Goal: Check status: Check status

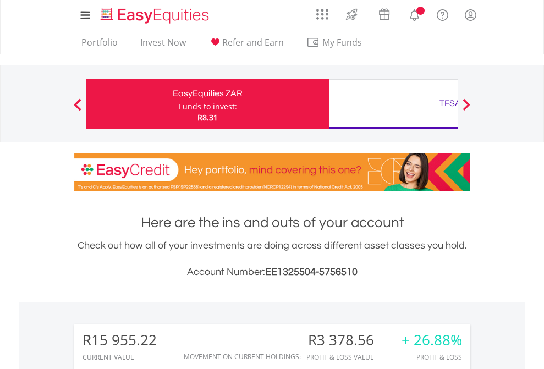
scroll to position [106, 173]
click at [179, 104] on div "Funds to invest:" at bounding box center [208, 106] width 58 height 11
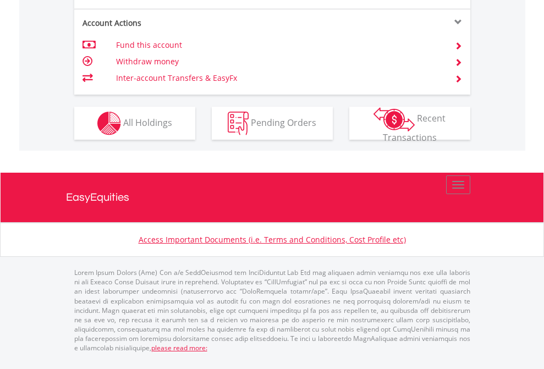
scroll to position [1121, 0]
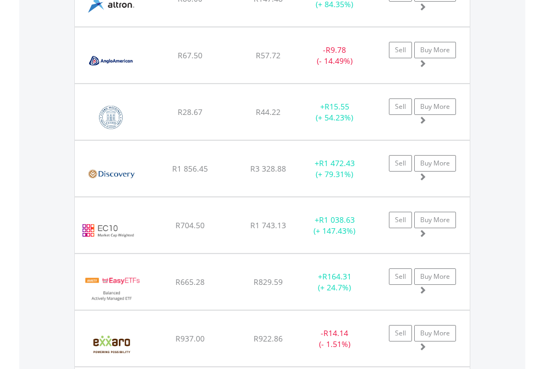
scroll to position [106, 173]
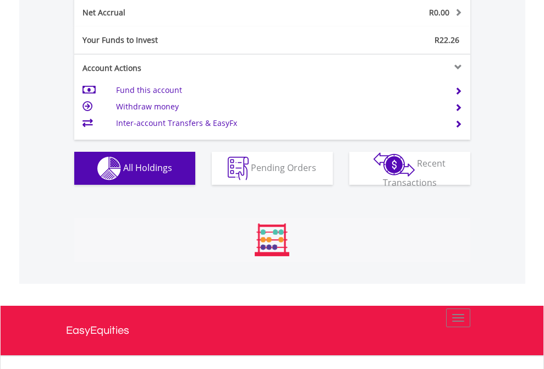
scroll to position [106, 173]
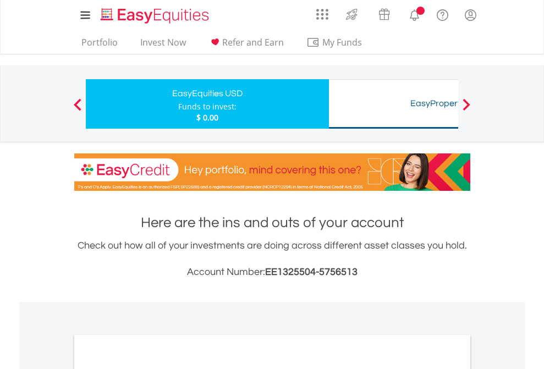
scroll to position [661, 0]
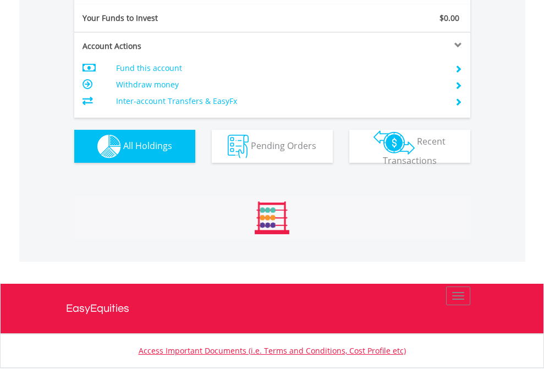
scroll to position [1224, 0]
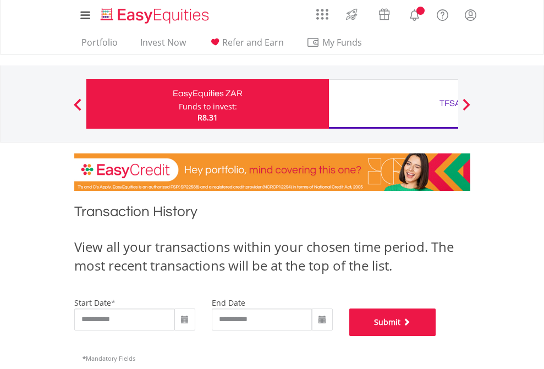
click at [436, 336] on button "Submit" at bounding box center [392, 323] width 87 height 28
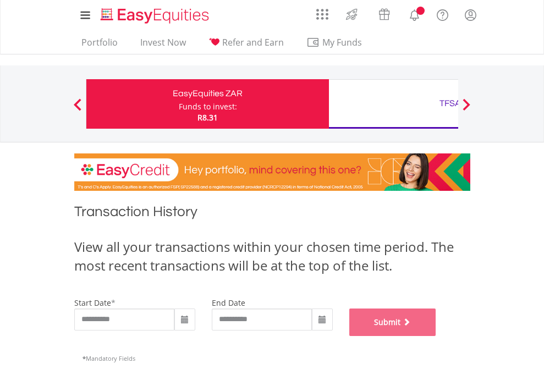
scroll to position [446, 0]
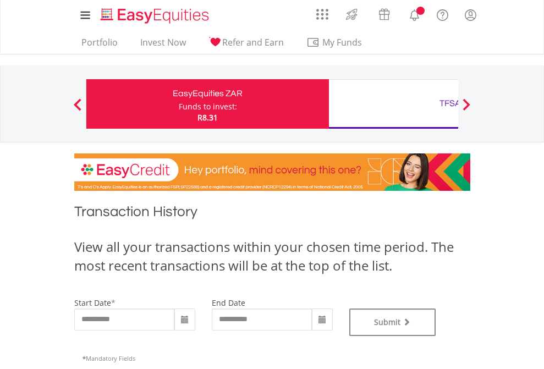
click at [393, 104] on div "TFSA" at bounding box center [450, 103] width 229 height 15
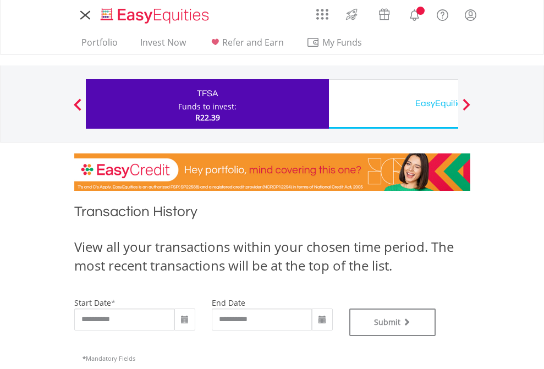
type input "**********"
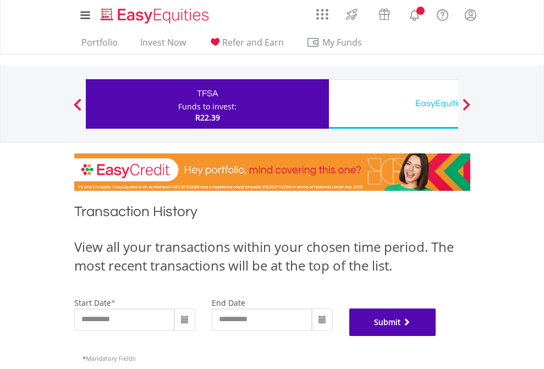
click at [436, 336] on button "Submit" at bounding box center [392, 323] width 87 height 28
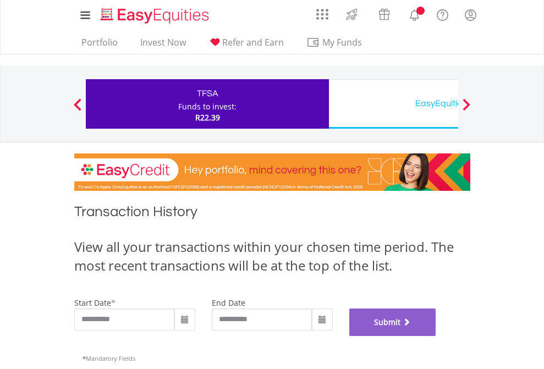
scroll to position [446, 0]
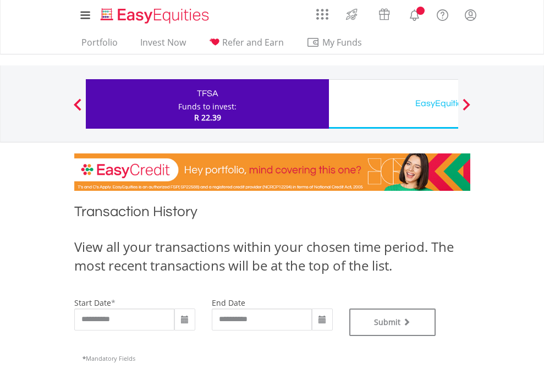
click at [393, 104] on div "EasyEquities USD" at bounding box center [450, 103] width 229 height 15
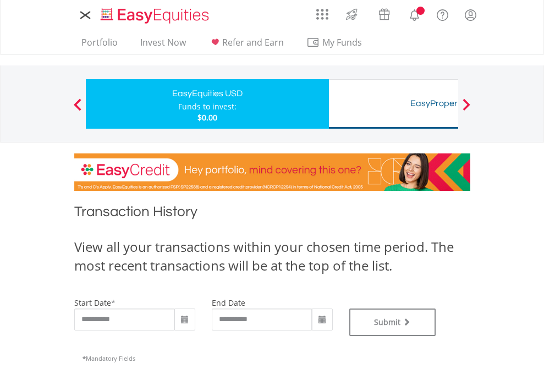
type input "**********"
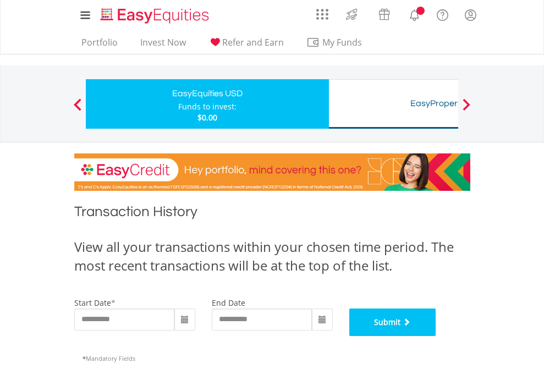
click at [436, 336] on button "Submit" at bounding box center [392, 323] width 87 height 28
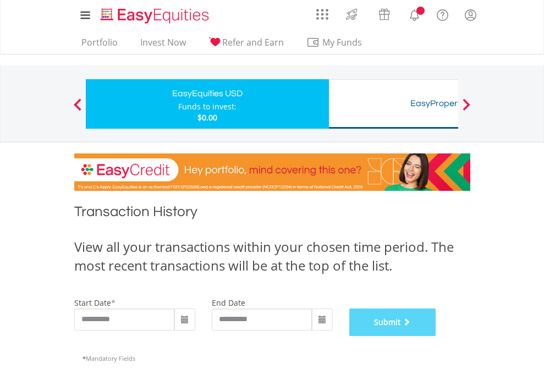
scroll to position [446, 0]
